Goal: Transaction & Acquisition: Purchase product/service

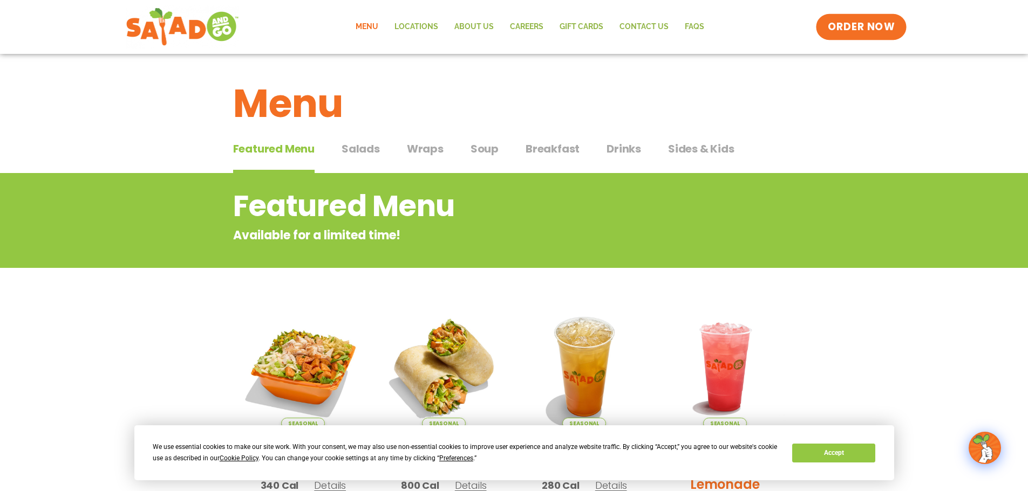
click at [847, 32] on span "ORDER NOW" at bounding box center [861, 27] width 67 height 14
click at [366, 154] on span "Salads" at bounding box center [360, 149] width 38 height 16
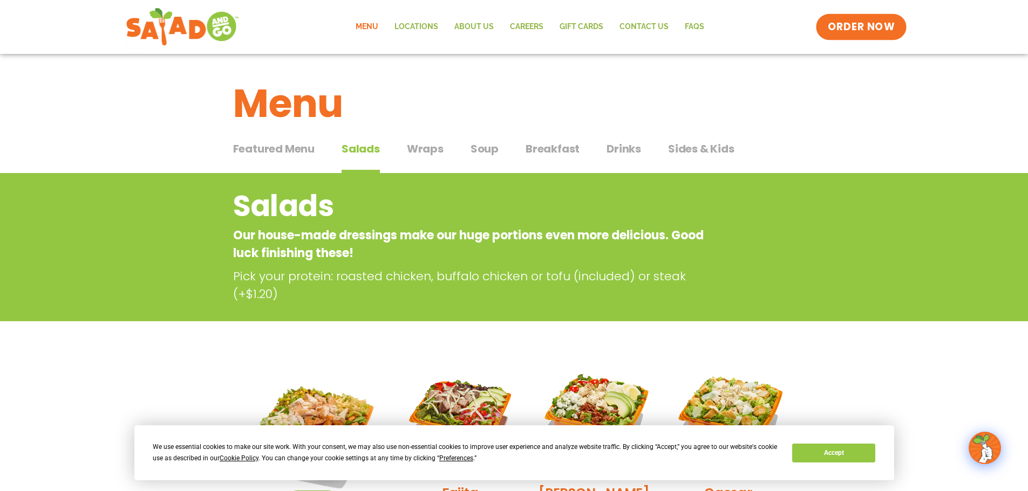
click at [841, 23] on span "ORDER NOW" at bounding box center [861, 27] width 67 height 14
